Goal: Find contact information: Find contact information

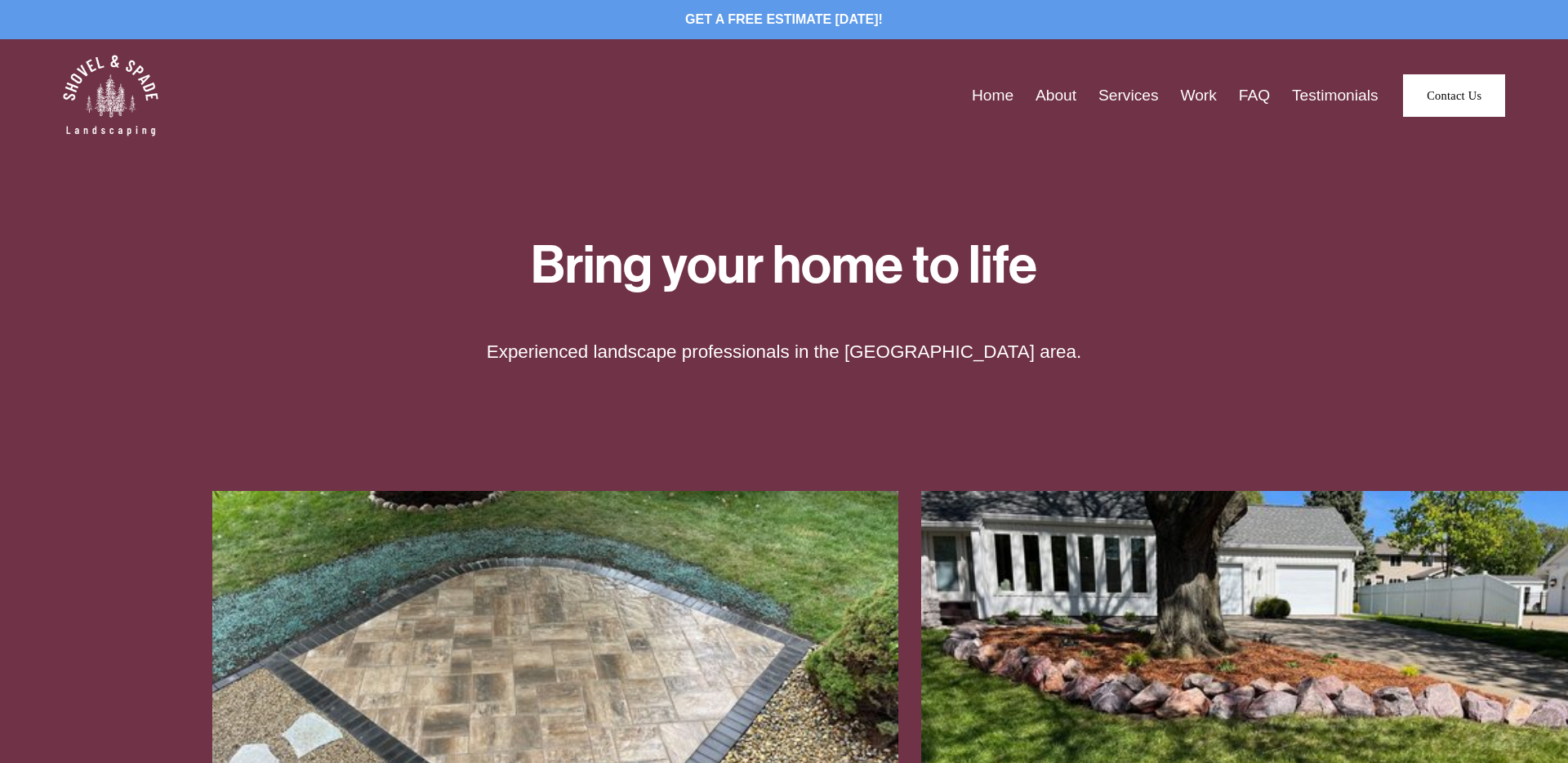
click at [1050, 99] on link "About" at bounding box center [1055, 96] width 41 height 25
click at [1197, 97] on link "Work" at bounding box center [1197, 96] width 36 height 25
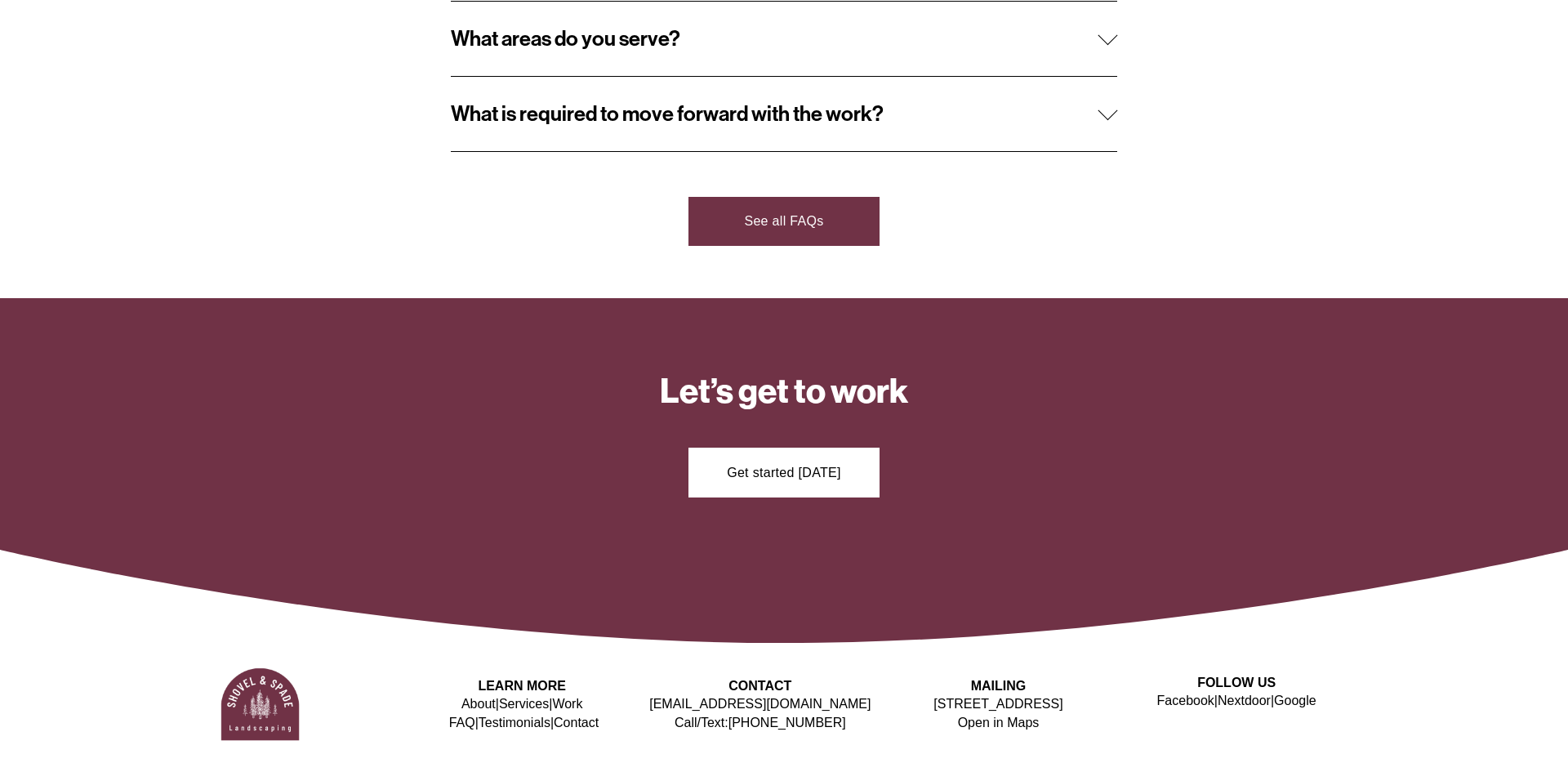
scroll to position [1822, 0]
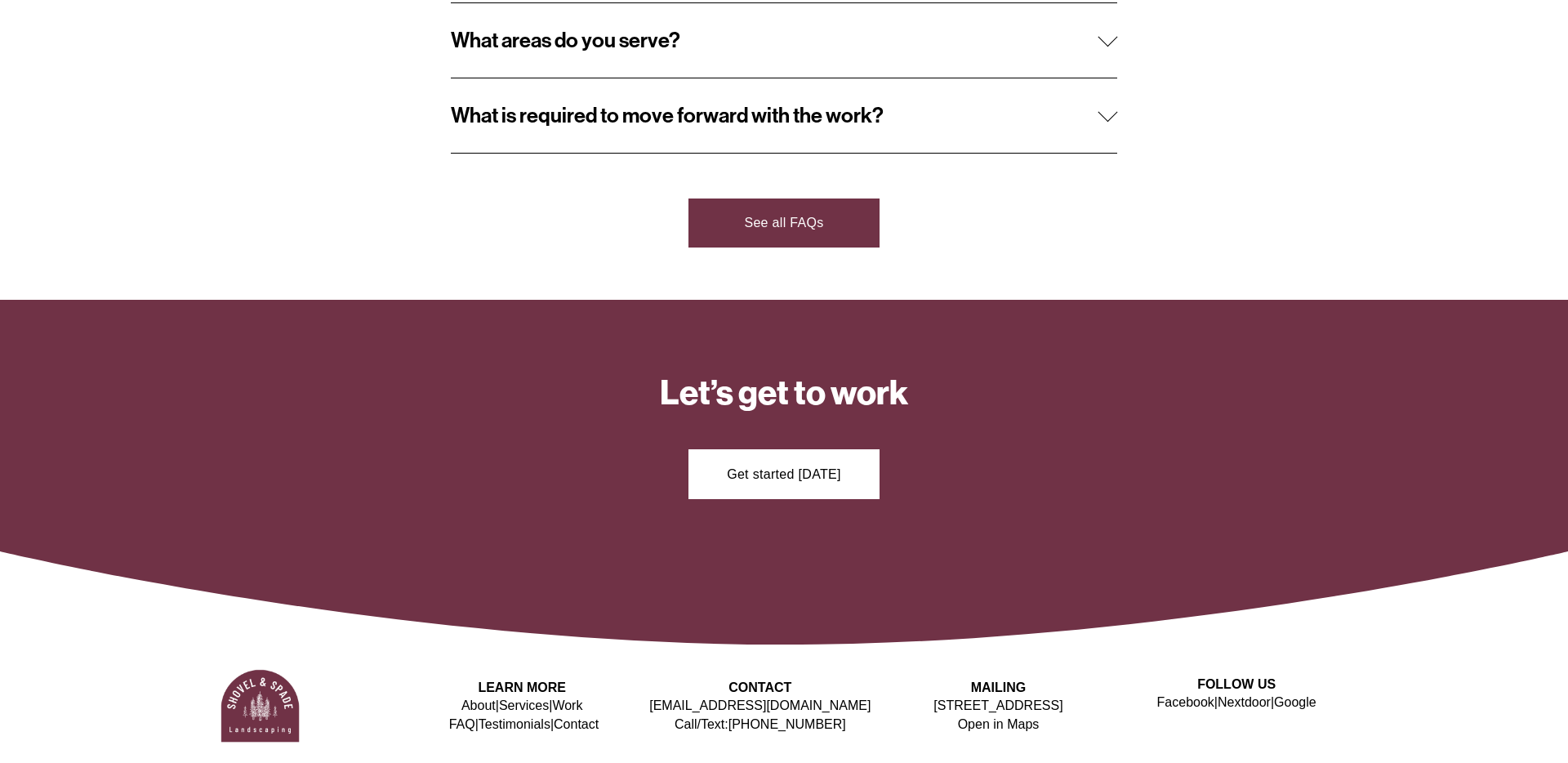
click at [777, 721] on link "[PHONE_NUMBER]" at bounding box center [788, 725] width 118 height 18
